Goal: Find specific page/section: Find specific page/section

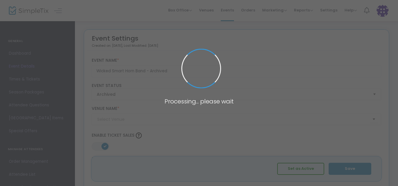
type input "Medallion Opera House"
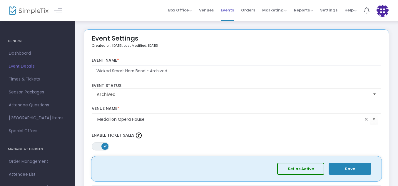
click at [230, 12] on span "Events" at bounding box center [227, 10] width 13 height 15
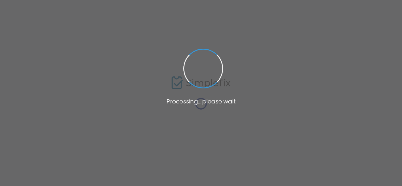
type input "Medallion Opera House"
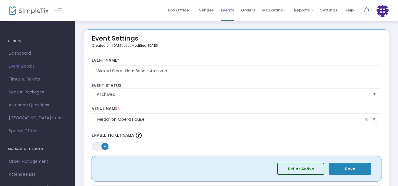
click at [228, 11] on span "Events" at bounding box center [227, 10] width 13 height 15
click at [0, 0] on span at bounding box center [0, 0] width 0 height 0
